Goal: Task Accomplishment & Management: Complete application form

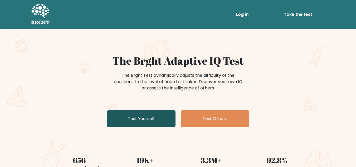
drag, startPoint x: 0, startPoint y: 0, endPoint x: 161, endPoint y: 119, distance: 200.3
click at [161, 119] on link "Test Yourself" at bounding box center [141, 118] width 69 height 17
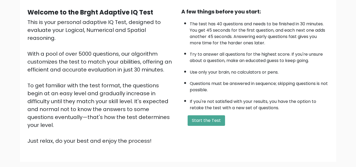
scroll to position [37, 0]
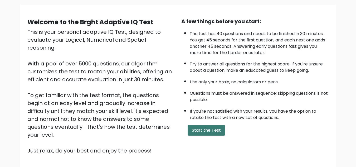
click at [199, 131] on button "Start the Test" at bounding box center [206, 130] width 37 height 11
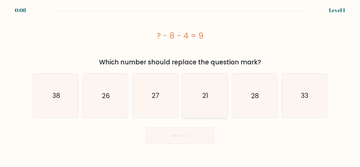
click at [207, 105] on icon "21" at bounding box center [205, 96] width 44 height 44
click at [180, 85] on input "d. 21" at bounding box center [180, 84] width 0 height 1
radio input "true"
click at [190, 133] on button "Next" at bounding box center [180, 135] width 69 height 17
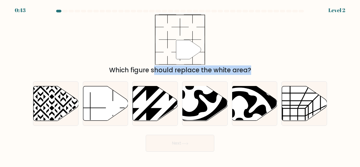
drag, startPoint x: 99, startPoint y: 104, endPoint x: 181, endPoint y: 56, distance: 95.3
click at [181, 56] on form at bounding box center [180, 81] width 360 height 142
click at [109, 97] on icon at bounding box center [105, 103] width 45 height 35
click at [180, 85] on input "b." at bounding box center [180, 84] width 0 height 1
radio input "true"
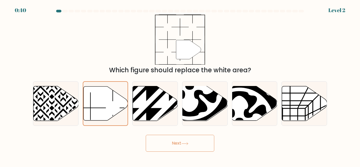
click at [184, 141] on button "Next" at bounding box center [180, 143] width 69 height 17
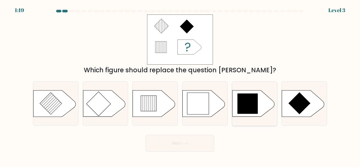
click at [257, 105] on icon at bounding box center [247, 104] width 21 height 21
click at [180, 85] on input "e." at bounding box center [180, 84] width 0 height 1
radio input "true"
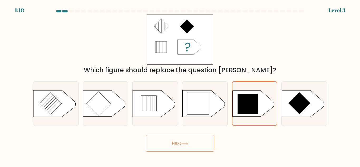
click at [191, 146] on button "Next" at bounding box center [180, 143] width 69 height 17
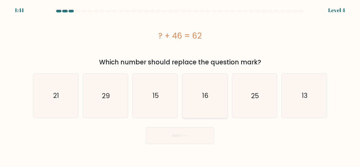
click at [202, 103] on icon "16" at bounding box center [205, 96] width 44 height 44
click at [180, 85] on input "d. 16" at bounding box center [180, 84] width 0 height 1
radio input "true"
click at [185, 132] on button "Next" at bounding box center [180, 135] width 69 height 17
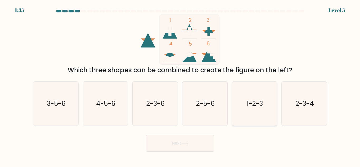
click at [265, 103] on icon "1-2-3" at bounding box center [254, 103] width 44 height 44
click at [180, 85] on input "e. 1-2-3" at bounding box center [180, 84] width 0 height 1
radio input "true"
click at [197, 138] on button "Next" at bounding box center [180, 143] width 69 height 17
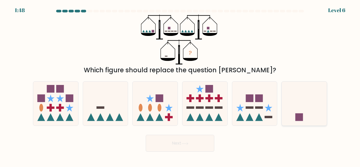
click at [296, 103] on icon at bounding box center [304, 103] width 45 height 37
click at [180, 85] on input "f." at bounding box center [180, 84] width 0 height 1
radio input "true"
click at [191, 141] on button "Next" at bounding box center [180, 143] width 69 height 17
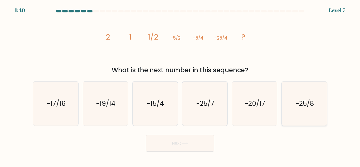
click at [298, 107] on text "-25/8" at bounding box center [305, 103] width 18 height 9
click at [180, 85] on input "f. -25/8" at bounding box center [180, 84] width 0 height 1
radio input "true"
click at [196, 148] on button "Next" at bounding box center [180, 143] width 69 height 17
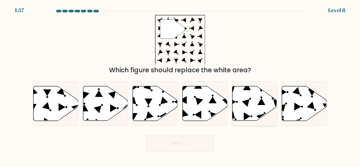
click at [248, 103] on icon at bounding box center [246, 103] width 8 height 8
click at [180, 85] on input "e." at bounding box center [180, 84] width 0 height 1
radio input "true"
click at [190, 138] on button "Next" at bounding box center [180, 143] width 69 height 17
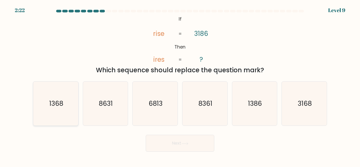
click at [47, 113] on icon "1368" at bounding box center [56, 103] width 44 height 44
click at [180, 85] on input "a. 1368" at bounding box center [180, 84] width 0 height 1
radio input "true"
click at [157, 145] on button "Next" at bounding box center [180, 143] width 69 height 17
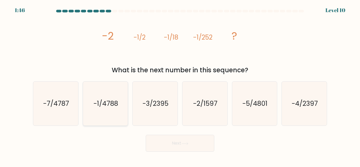
click at [102, 104] on text "-1/4788" at bounding box center [106, 103] width 25 height 9
click at [180, 85] on input "b. -1/4788" at bounding box center [180, 84] width 0 height 1
radio input "true"
click at [183, 150] on button "Next" at bounding box center [180, 143] width 69 height 17
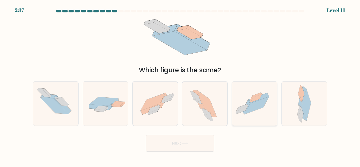
click at [256, 90] on icon at bounding box center [254, 104] width 45 height 34
click at [180, 85] on input "e." at bounding box center [180, 84] width 0 height 1
radio input "true"
click at [200, 143] on button "Next" at bounding box center [180, 143] width 69 height 17
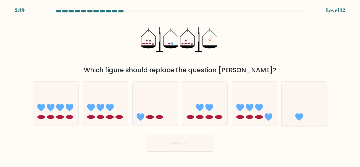
click at [312, 100] on icon at bounding box center [304, 103] width 45 height 37
click at [180, 85] on input "f." at bounding box center [180, 84] width 0 height 1
radio input "true"
click at [199, 151] on button "Next" at bounding box center [180, 143] width 69 height 17
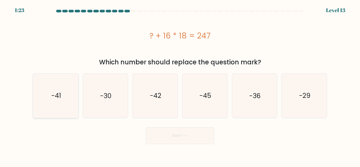
click at [40, 106] on icon "-41" at bounding box center [56, 96] width 44 height 44
click at [180, 85] on input "a. -41" at bounding box center [180, 84] width 0 height 1
radio input "true"
click at [159, 133] on button "Next" at bounding box center [180, 135] width 69 height 17
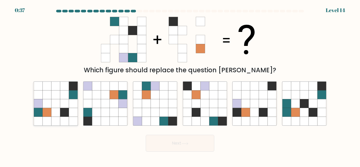
click at [55, 111] on icon at bounding box center [55, 112] width 9 height 9
click at [180, 85] on input "a." at bounding box center [180, 84] width 0 height 1
radio input "true"
click at [188, 142] on icon at bounding box center [184, 143] width 7 height 3
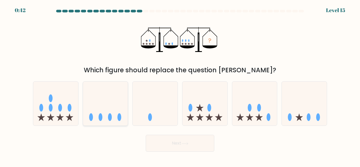
click at [112, 100] on icon at bounding box center [105, 103] width 45 height 37
click at [180, 85] on input "b." at bounding box center [180, 84] width 0 height 1
radio input "true"
click at [175, 141] on button "Next" at bounding box center [180, 143] width 69 height 17
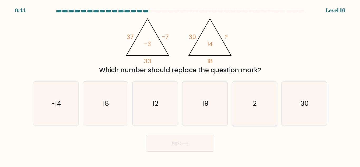
click at [253, 103] on icon "2" at bounding box center [254, 103] width 44 height 44
click at [180, 85] on input "e. 2" at bounding box center [180, 84] width 0 height 1
radio input "true"
click at [184, 143] on icon at bounding box center [185, 143] width 6 height 2
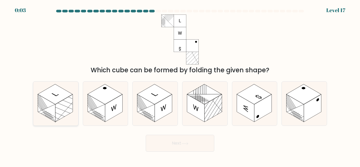
click at [58, 105] on rect at bounding box center [63, 108] width 17 height 28
click at [180, 85] on input "a." at bounding box center [180, 84] width 0 height 1
radio input "true"
click at [197, 134] on div "Next" at bounding box center [180, 141] width 300 height 19
click at [197, 139] on button "Next" at bounding box center [180, 143] width 69 height 17
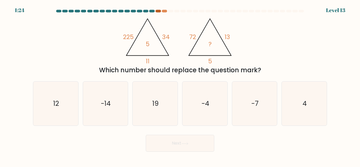
click at [160, 11] on div at bounding box center [157, 11] width 5 height 3
click at [165, 11] on div at bounding box center [164, 11] width 5 height 3
click at [66, 99] on icon "12" at bounding box center [56, 103] width 44 height 44
click at [180, 85] on input "a. 12" at bounding box center [180, 84] width 0 height 1
radio input "true"
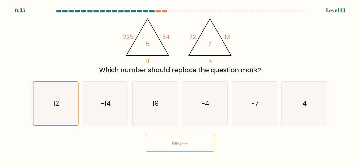
click at [164, 144] on button "Next" at bounding box center [180, 143] width 69 height 17
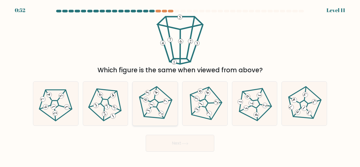
click at [150, 88] on icon at bounding box center [155, 103] width 35 height 35
click at [180, 85] on input "c." at bounding box center [180, 84] width 0 height 1
radio input "true"
click at [167, 140] on button "Next" at bounding box center [180, 143] width 69 height 17
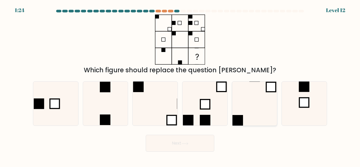
click at [269, 101] on icon at bounding box center [254, 103] width 44 height 44
click at [180, 85] on input "e." at bounding box center [180, 84] width 0 height 1
radio input "true"
click at [201, 140] on button "Next" at bounding box center [180, 143] width 69 height 17
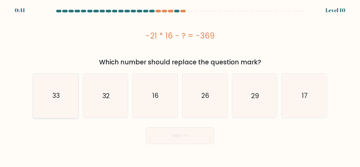
click at [66, 97] on icon "33" at bounding box center [56, 96] width 44 height 44
click at [180, 85] on input "a. 33" at bounding box center [180, 84] width 0 height 1
radio input "true"
click at [177, 141] on button "Next" at bounding box center [180, 135] width 69 height 17
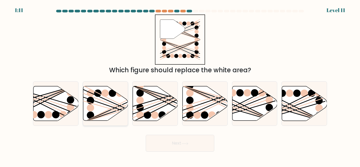
click at [116, 109] on icon at bounding box center [105, 103] width 45 height 35
click at [180, 85] on input "b." at bounding box center [180, 84] width 0 height 1
radio input "true"
click at [156, 143] on button "Next" at bounding box center [180, 143] width 69 height 17
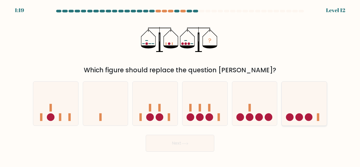
click at [310, 115] on circle at bounding box center [309, 117] width 8 height 8
click at [180, 85] on input "f." at bounding box center [180, 84] width 0 height 1
radio input "true"
click at [210, 145] on button "Next" at bounding box center [180, 143] width 69 height 17
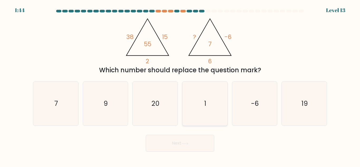
click at [204, 96] on icon "1" at bounding box center [205, 103] width 44 height 44
click at [180, 85] on input "d. 1" at bounding box center [180, 84] width 0 height 1
radio input "true"
click at [179, 142] on button "Next" at bounding box center [180, 143] width 69 height 17
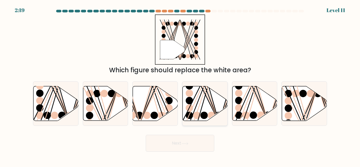
click at [203, 102] on line at bounding box center [208, 86] width 21 height 72
click at [180, 85] on input "d." at bounding box center [180, 84] width 0 height 1
radio input "true"
click at [173, 136] on button "Next" at bounding box center [180, 143] width 69 height 17
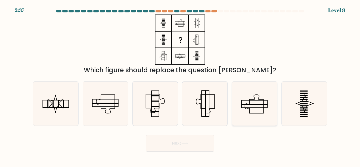
click at [248, 103] on icon at bounding box center [254, 103] width 44 height 44
click at [180, 85] on input "e." at bounding box center [180, 84] width 0 height 1
radio input "true"
click at [183, 138] on button "Next" at bounding box center [180, 143] width 69 height 17
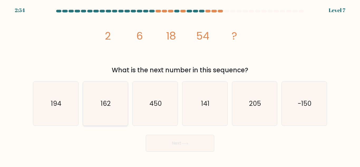
click at [114, 99] on icon "162" at bounding box center [105, 103] width 44 height 44
click at [180, 85] on input "b. 162" at bounding box center [180, 84] width 0 height 1
radio input "true"
click at [181, 140] on button "Next" at bounding box center [180, 143] width 69 height 17
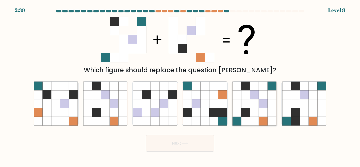
click at [246, 109] on icon at bounding box center [245, 112] width 9 height 9
click at [180, 85] on input "e." at bounding box center [180, 84] width 0 height 1
radio input "true"
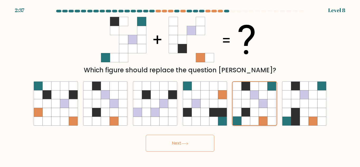
click at [246, 109] on icon at bounding box center [246, 112] width 9 height 9
click at [180, 85] on input "e." at bounding box center [180, 84] width 0 height 1
click at [195, 136] on button "Next" at bounding box center [180, 143] width 69 height 17
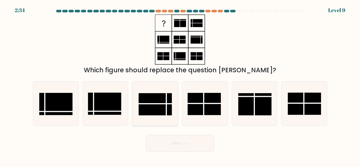
click at [170, 108] on rect at bounding box center [155, 104] width 33 height 22
click at [180, 85] on input "c." at bounding box center [180, 84] width 0 height 1
radio input "true"
click at [185, 139] on button "Next" at bounding box center [180, 143] width 69 height 17
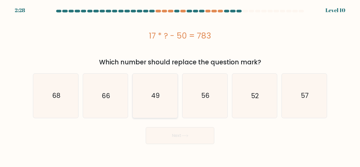
click at [161, 104] on icon "49" at bounding box center [155, 96] width 44 height 44
click at [180, 85] on input "c. 49" at bounding box center [180, 84] width 0 height 1
radio input "true"
click at [170, 128] on button "Next" at bounding box center [180, 135] width 69 height 17
click at [173, 134] on button "Next" at bounding box center [180, 135] width 69 height 17
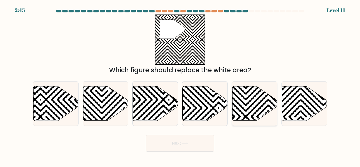
click at [236, 103] on icon at bounding box center [254, 103] width 45 height 35
click at [180, 85] on input "e." at bounding box center [180, 84] width 0 height 1
radio input "true"
click at [180, 146] on button "Next" at bounding box center [180, 143] width 69 height 17
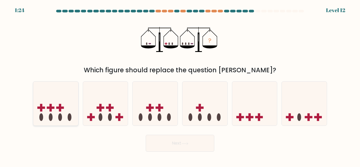
click at [62, 100] on icon at bounding box center [55, 103] width 45 height 37
click at [180, 85] on input "a." at bounding box center [180, 84] width 0 height 1
radio input "true"
click at [164, 137] on button "Next" at bounding box center [180, 143] width 69 height 17
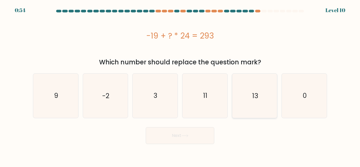
click at [255, 93] on text "13" at bounding box center [255, 95] width 6 height 9
click at [180, 85] on input "e. 13" at bounding box center [180, 84] width 0 height 1
radio input "true"
click at [184, 142] on button "Next" at bounding box center [180, 135] width 69 height 17
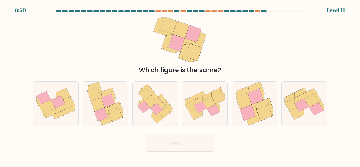
click at [185, 137] on button "Next" at bounding box center [180, 143] width 69 height 17
click at [241, 134] on div "Next" at bounding box center [180, 141] width 300 height 19
click at [104, 102] on icon at bounding box center [107, 101] width 13 height 14
click at [180, 85] on input "b." at bounding box center [180, 84] width 0 height 1
radio input "true"
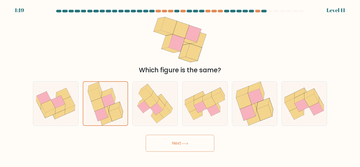
click at [177, 142] on button "Next" at bounding box center [180, 143] width 69 height 17
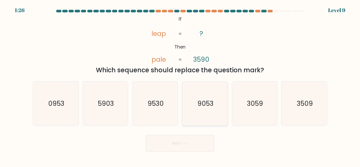
click at [207, 114] on icon "9053" at bounding box center [205, 103] width 44 height 44
click at [180, 85] on input "d. 9053" at bounding box center [180, 84] width 0 height 1
radio input "true"
click at [187, 140] on button "Next" at bounding box center [180, 143] width 69 height 17
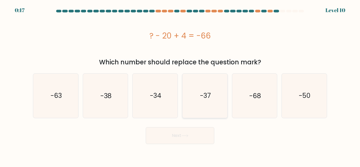
click at [198, 100] on icon "-37" at bounding box center [205, 96] width 44 height 44
click at [180, 85] on input "d. -37" at bounding box center [180, 84] width 0 height 1
radio input "true"
click at [187, 132] on button "Next" at bounding box center [180, 135] width 69 height 17
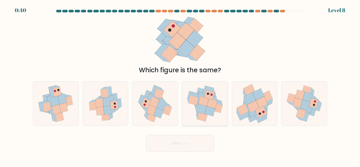
click at [209, 103] on icon at bounding box center [212, 104] width 10 height 10
click at [180, 85] on input "d." at bounding box center [180, 84] width 0 height 1
radio input "true"
click at [183, 136] on button "Next" at bounding box center [180, 143] width 69 height 17
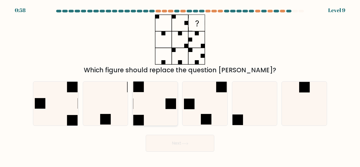
click at [141, 96] on icon at bounding box center [155, 103] width 44 height 44
click at [180, 85] on input "c." at bounding box center [180, 84] width 0 height 1
radio input "true"
click at [169, 144] on button "Next" at bounding box center [180, 143] width 69 height 17
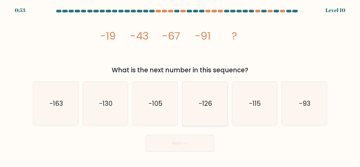
click at [192, 103] on icon "-126" at bounding box center [205, 103] width 44 height 44
click at [180, 85] on input "d. -126" at bounding box center [180, 84] width 0 height 1
radio input "true"
click at [188, 142] on icon at bounding box center [184, 143] width 7 height 3
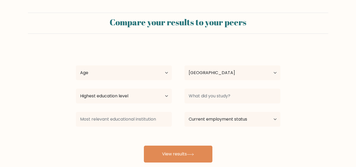
select select "NP"
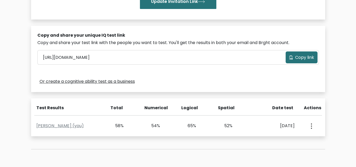
scroll to position [143, 0]
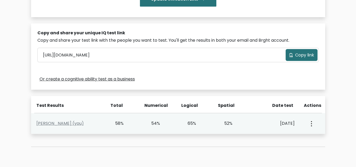
click at [315, 126] on div "View Profile" at bounding box center [311, 123] width 18 height 16
click at [313, 124] on button "button" at bounding box center [311, 123] width 4 height 16
click at [316, 134] on ul "View Profile" at bounding box center [330, 138] width 42 height 13
click at [74, 123] on link "Aashka Tamrakar (you)" at bounding box center [59, 123] width 47 height 6
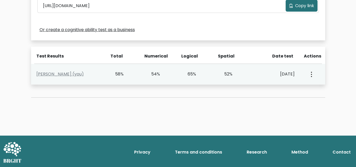
scroll to position [193, 0]
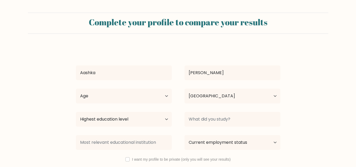
select select "NP"
